Goal: Task Accomplishment & Management: Manage account settings

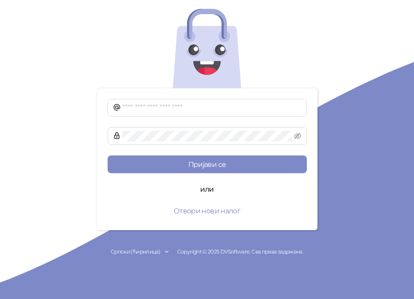
click at [139, 194] on div "или" at bounding box center [207, 189] width 199 height 11
click at [171, 107] on input "text" at bounding box center [212, 107] width 179 height 11
click at [234, 212] on button "Отвори нови налог" at bounding box center [207, 211] width 199 height 18
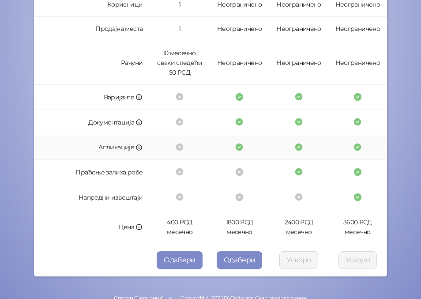
scroll to position [277, 0]
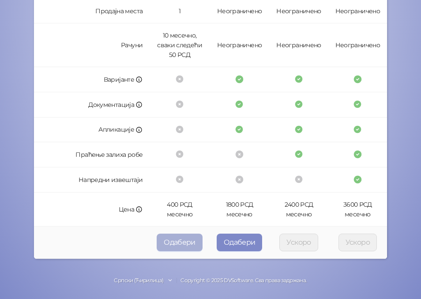
click at [170, 240] on button "Одабери" at bounding box center [180, 242] width 46 height 18
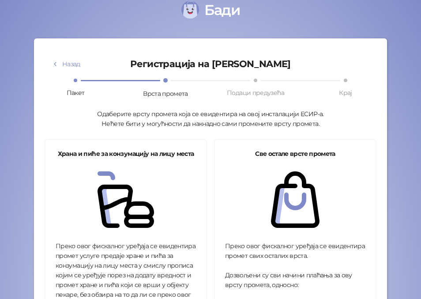
scroll to position [12, 0]
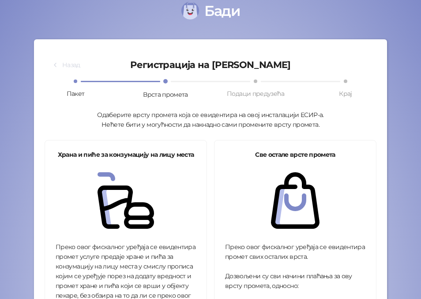
click at [69, 65] on button "Назад" at bounding box center [66, 65] width 43 height 14
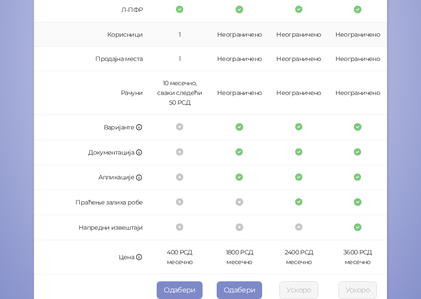
scroll to position [277, 0]
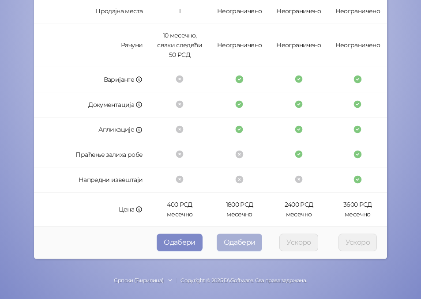
click at [242, 244] on button "Одабери" at bounding box center [240, 242] width 46 height 18
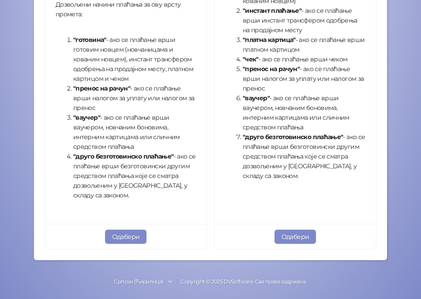
scroll to position [343, 0]
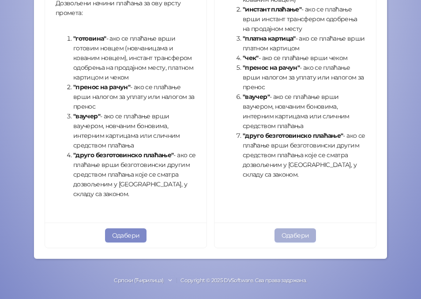
click at [286, 236] on button "Одабери" at bounding box center [295, 235] width 42 height 14
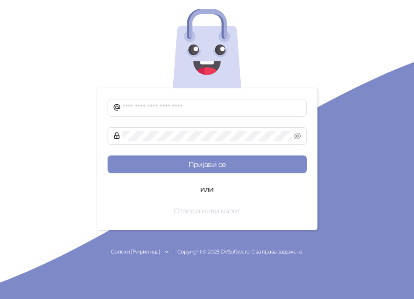
click at [188, 208] on button "Отвори нови налог" at bounding box center [207, 211] width 199 height 18
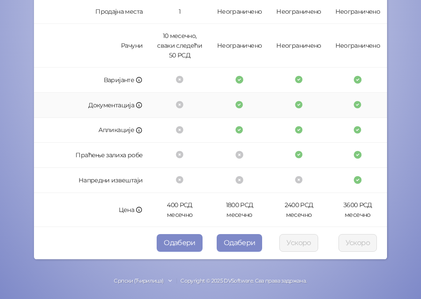
scroll to position [277, 0]
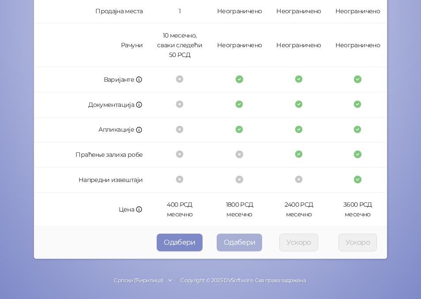
click at [238, 244] on button "Одабери" at bounding box center [240, 242] width 46 height 18
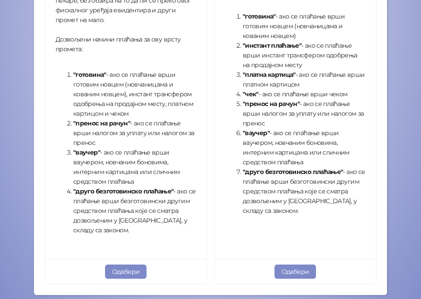
scroll to position [343, 0]
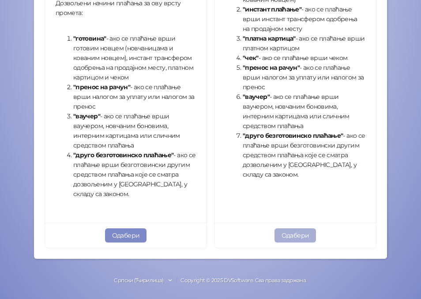
click at [298, 236] on button "Одабери" at bounding box center [295, 235] width 42 height 14
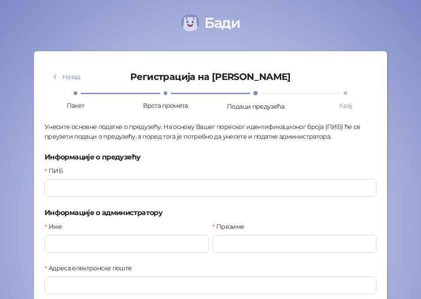
click at [273, 134] on div "Унесите основне податке о предузећу. На основу Вашег пореског идентификационог …" at bounding box center [211, 131] width 332 height 19
click at [160, 190] on input "ПИБ" at bounding box center [211, 188] width 332 height 18
click at [79, 190] on input "ПИБ" at bounding box center [211, 188] width 332 height 18
type input "*********"
click at [94, 255] on div "Име" at bounding box center [127, 241] width 168 height 41
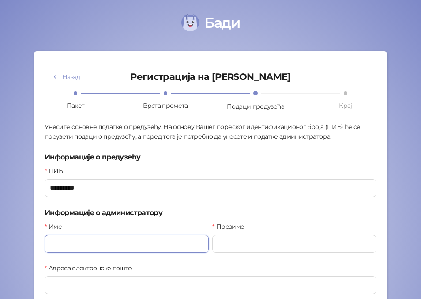
click at [98, 251] on input "Име" at bounding box center [127, 244] width 164 height 18
click at [120, 243] on input "Име" at bounding box center [127, 244] width 164 height 18
type input "******"
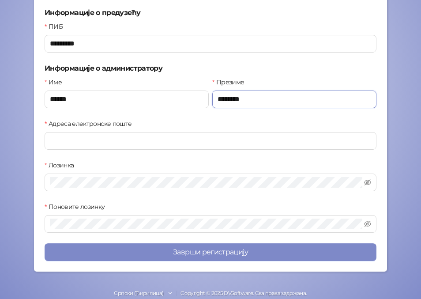
scroll to position [159, 0]
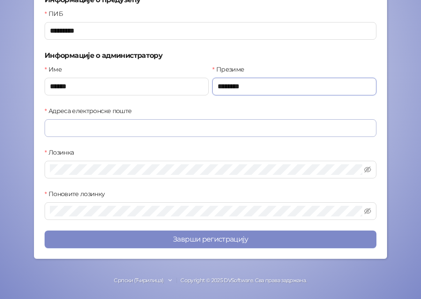
type input "********"
click at [104, 126] on input "Адреса електронске поште" at bounding box center [211, 128] width 332 height 18
type input "*"
type input "**********"
click at [99, 161] on span at bounding box center [211, 170] width 332 height 18
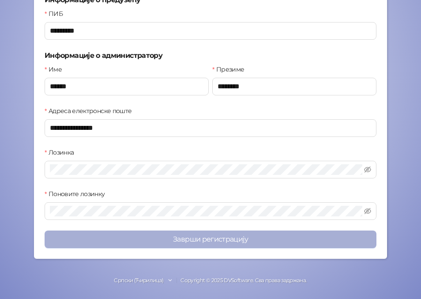
click at [148, 244] on button "Заврши регистрацију" at bounding box center [211, 239] width 332 height 18
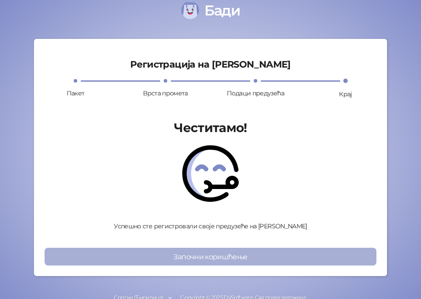
scroll to position [30, 0]
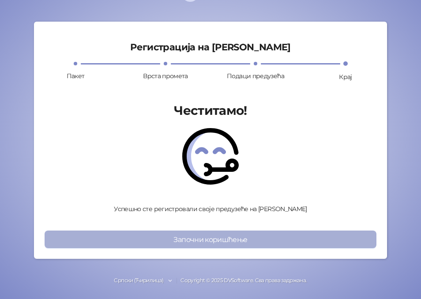
click at [215, 240] on button "Започни коришћење" at bounding box center [211, 239] width 332 height 18
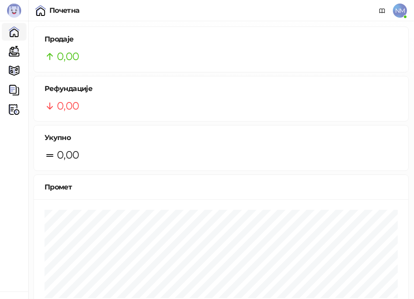
click at [13, 12] on img at bounding box center [14, 11] width 14 height 14
click at [399, 9] on span "NM" at bounding box center [400, 11] width 14 height 14
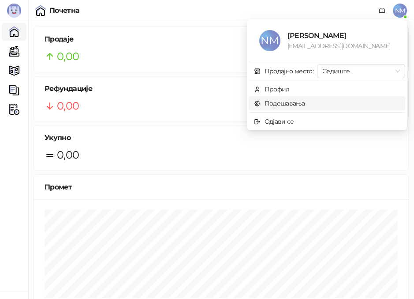
click at [275, 103] on link "Подешавања" at bounding box center [279, 103] width 51 height 8
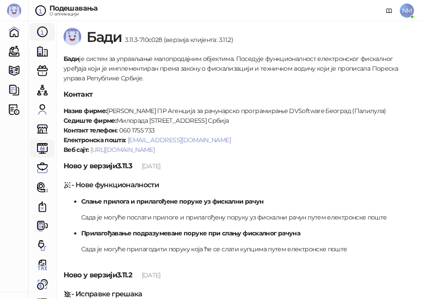
scroll to position [15, 0]
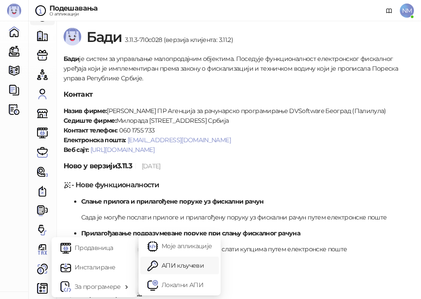
click at [189, 265] on link "АПИ кључеви" at bounding box center [179, 265] width 64 height 18
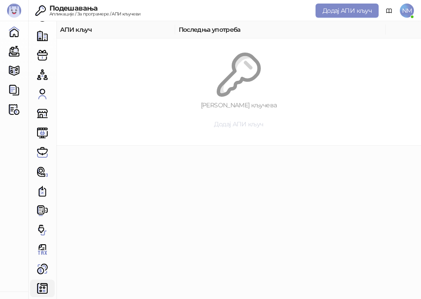
click at [234, 127] on span "Додај АПИ кључ" at bounding box center [238, 124] width 49 height 8
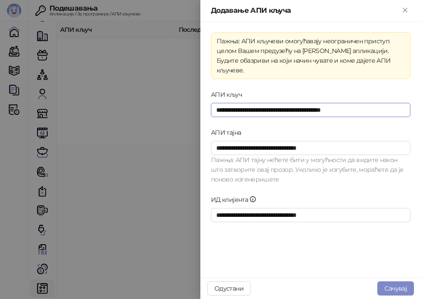
click at [257, 103] on input "**********" at bounding box center [310, 110] width 199 height 14
click at [254, 90] on div "АПИ кључ" at bounding box center [310, 96] width 199 height 13
click at [259, 103] on input "**********" at bounding box center [310, 110] width 199 height 14
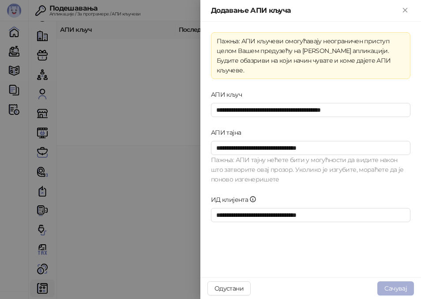
click at [394, 285] on button "Сачувај" at bounding box center [395, 288] width 37 height 14
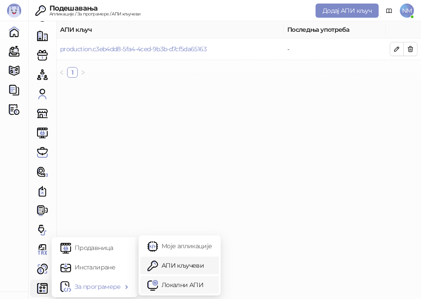
click at [167, 282] on link "Локални АПИ" at bounding box center [179, 285] width 64 height 18
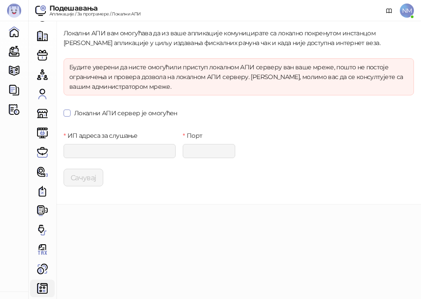
click at [118, 114] on span "Локални АПИ сервер је омогућен" at bounding box center [126, 113] width 110 height 10
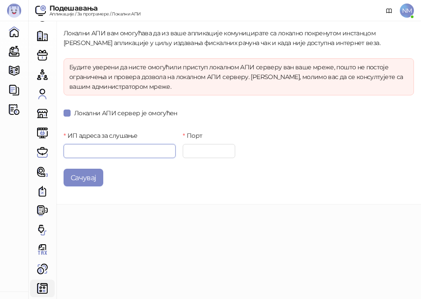
click at [103, 148] on input "ИП адреса за слушање" at bounding box center [120, 151] width 112 height 14
type input "*********"
click at [190, 152] on input "Порт" at bounding box center [209, 151] width 53 height 14
type input "****"
click at [197, 197] on div "Локални АПИ вам омогућава да из ваше апликације комуницирате са локално покрену…" at bounding box center [238, 112] width 364 height 183
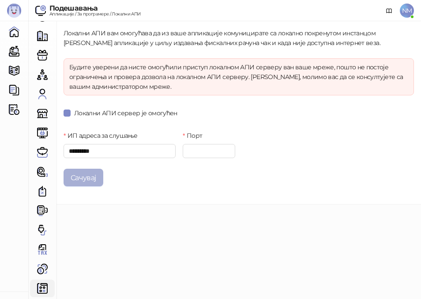
click at [90, 177] on button "Сачувај" at bounding box center [84, 178] width 40 height 18
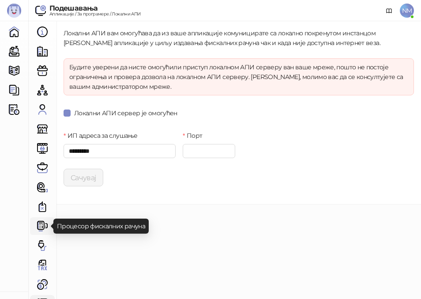
click at [38, 225] on link "Процесор фискалних рачуна" at bounding box center [43, 226] width 18 height 18
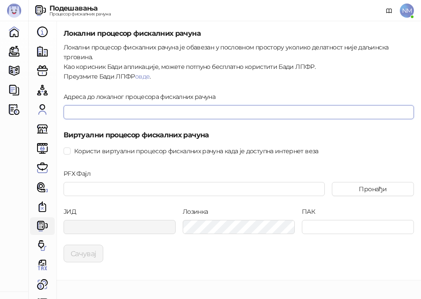
click at [113, 105] on input "Адреса до локалног процесора фискалних рачуна" at bounding box center [239, 112] width 350 height 14
click at [112, 105] on input "Адреса до локалног процесора фискалних рачуна" at bounding box center [239, 112] width 350 height 14
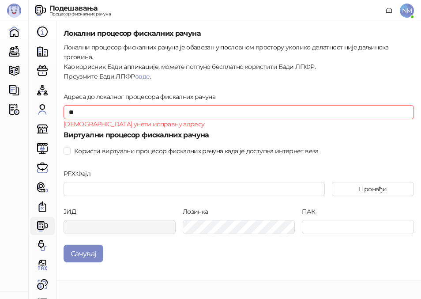
type input "*"
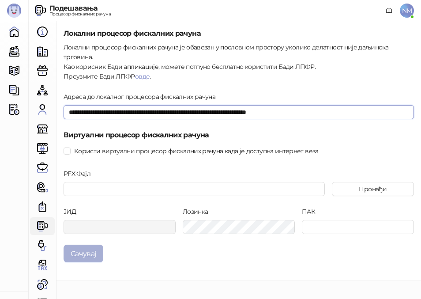
type input "**********"
click at [83, 244] on button "Сачувај" at bounding box center [84, 253] width 40 height 18
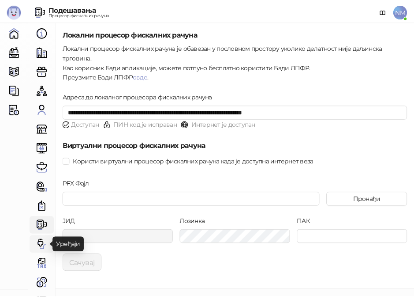
scroll to position [15, 0]
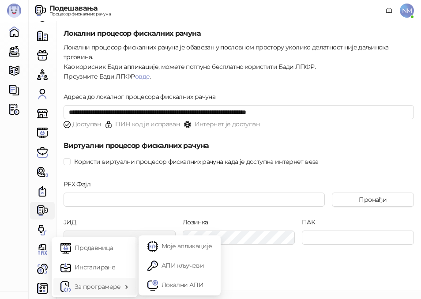
click at [80, 287] on span "За програмере" at bounding box center [98, 287] width 46 height 18
click at [169, 267] on link "АПИ кључеви" at bounding box center [179, 265] width 64 height 18
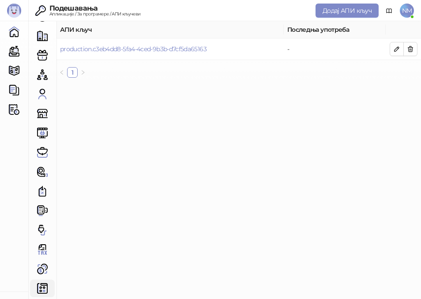
click at [15, 7] on img at bounding box center [14, 11] width 14 height 14
click at [14, 32] on link "Почетна" at bounding box center [14, 32] width 18 height 18
